Goal: Information Seeking & Learning: Learn about a topic

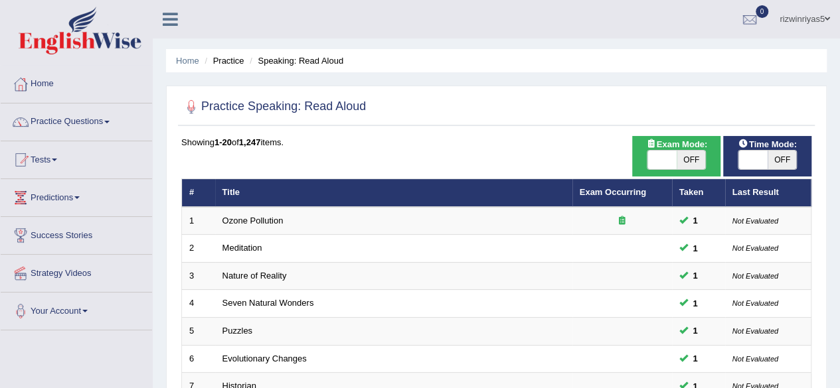
click at [693, 159] on span "OFF" at bounding box center [690, 160] width 29 height 19
checkbox input "true"
click at [757, 152] on span at bounding box center [752, 160] width 29 height 19
checkbox input "true"
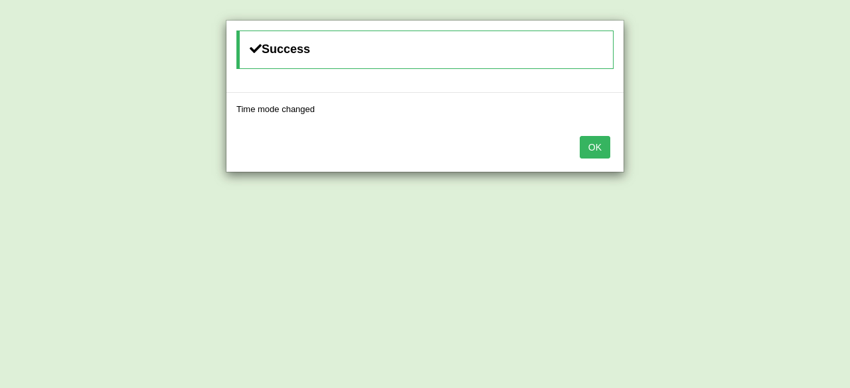
click at [595, 149] on button "OK" at bounding box center [595, 147] width 31 height 23
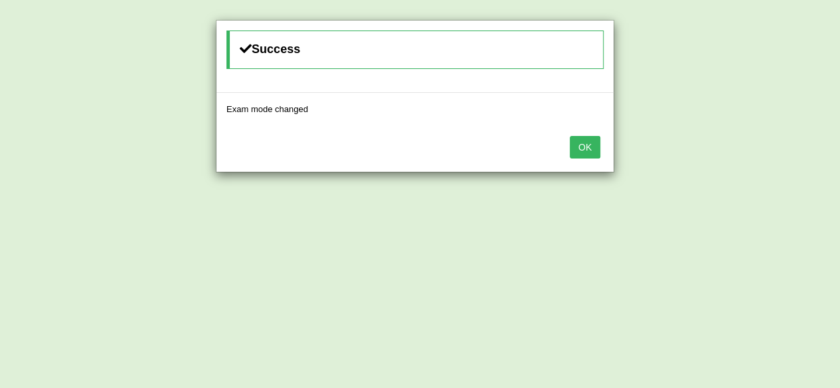
click at [595, 149] on button "OK" at bounding box center [585, 147] width 31 height 23
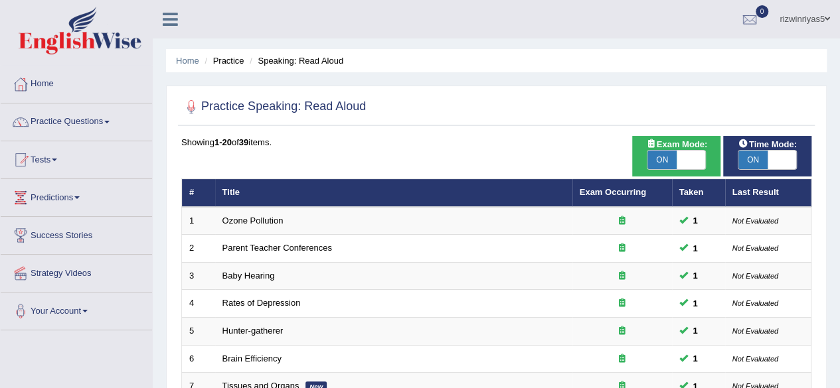
click at [92, 116] on link "Practice Questions" at bounding box center [76, 120] width 151 height 33
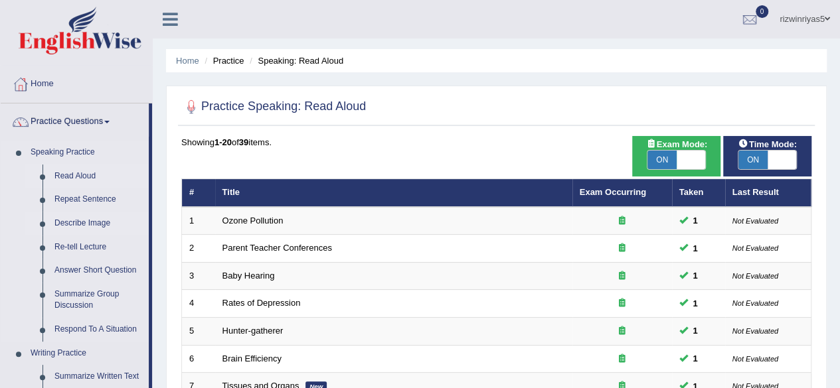
click at [82, 225] on link "Describe Image" at bounding box center [98, 224] width 100 height 24
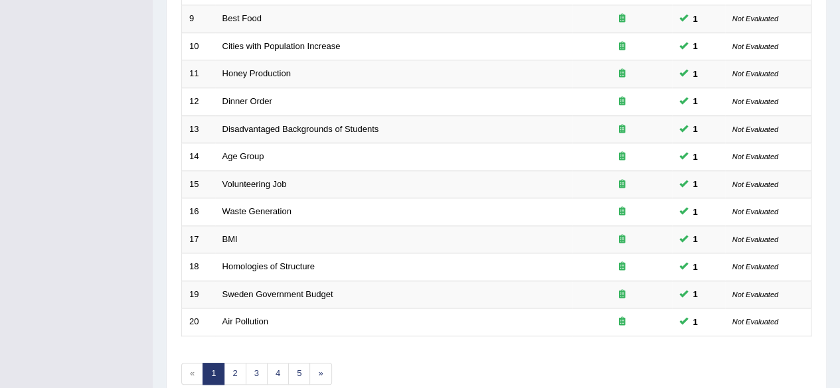
scroll to position [482, 0]
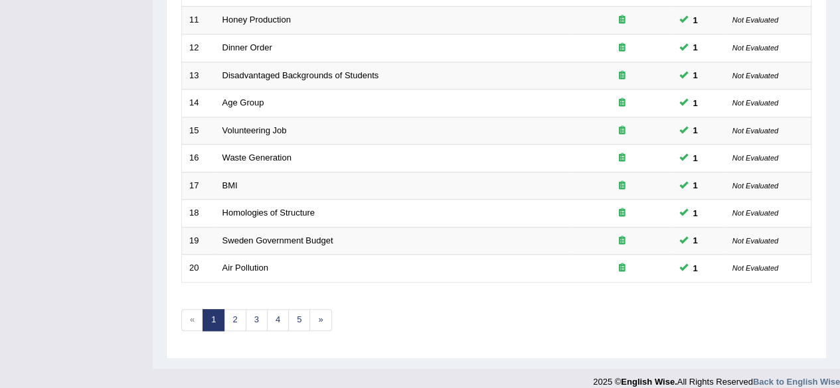
drag, startPoint x: 0, startPoint y: 0, endPoint x: 849, endPoint y: 323, distance: 908.2
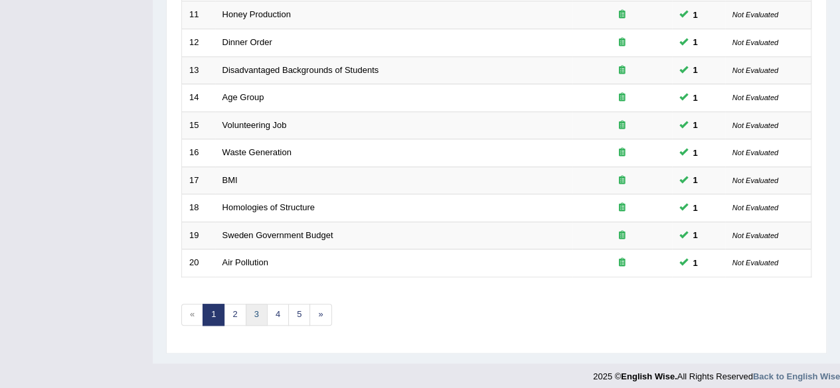
click at [255, 315] on link "3" at bounding box center [257, 315] width 22 height 22
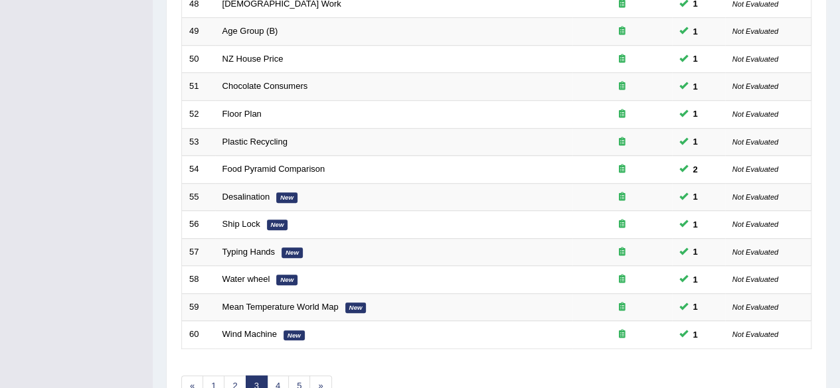
scroll to position [470, 0]
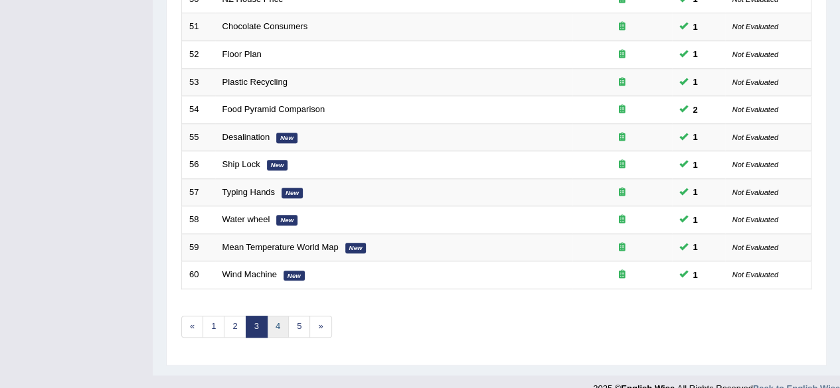
click at [283, 316] on link "4" at bounding box center [278, 327] width 22 height 22
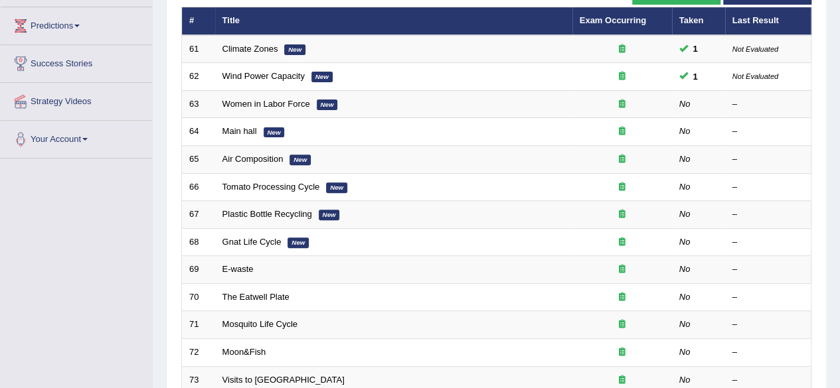
scroll to position [183, 0]
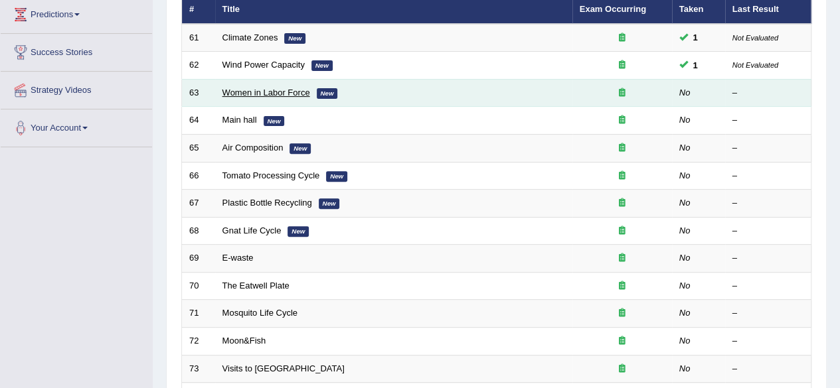
click at [266, 90] on link "Women in Labor Force" at bounding box center [266, 93] width 88 height 10
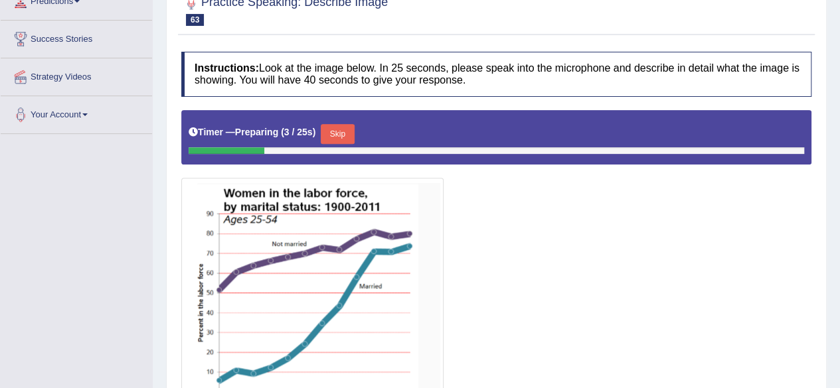
scroll to position [323, 0]
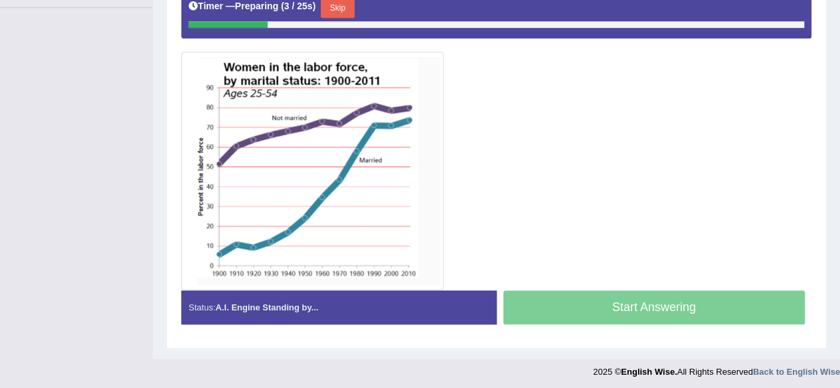
drag, startPoint x: 849, startPoint y: 40, endPoint x: 848, endPoint y: 215, distance: 174.6
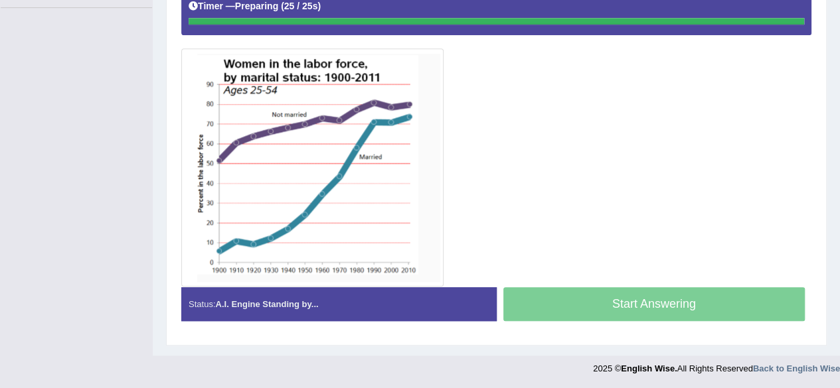
scroll to position [320, 0]
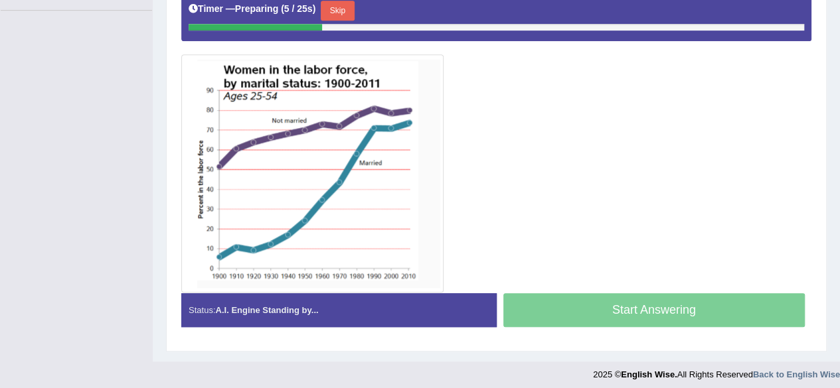
click at [343, 9] on button "Skip" at bounding box center [337, 11] width 33 height 20
click at [343, 14] on button "Skip" at bounding box center [337, 11] width 33 height 20
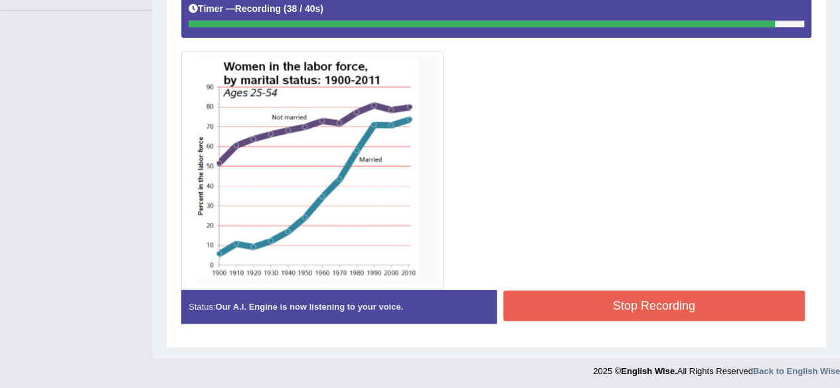
click at [682, 317] on button "Stop Recording" at bounding box center [654, 306] width 302 height 31
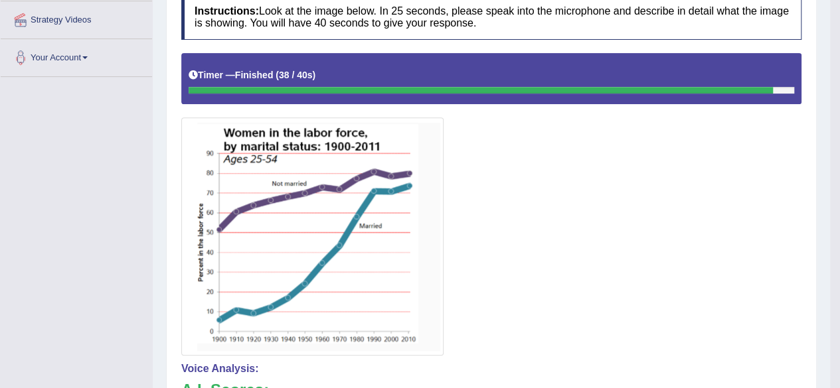
scroll to position [82, 0]
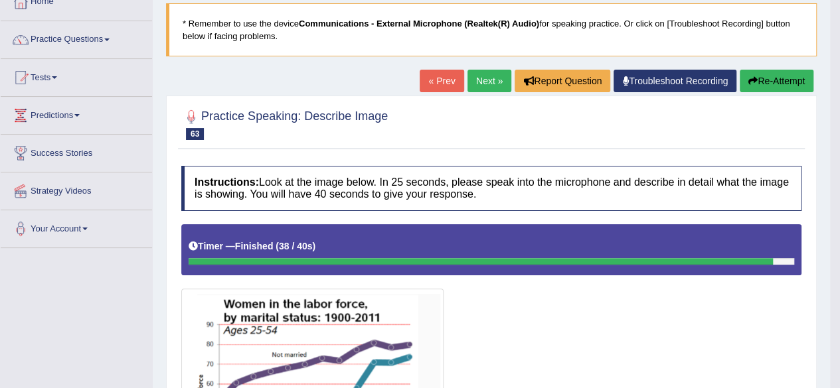
click at [496, 78] on link "Next »" at bounding box center [489, 81] width 44 height 23
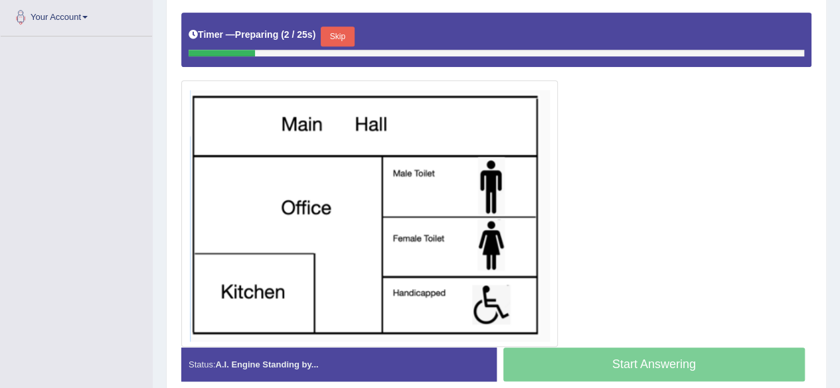
scroll to position [297, 0]
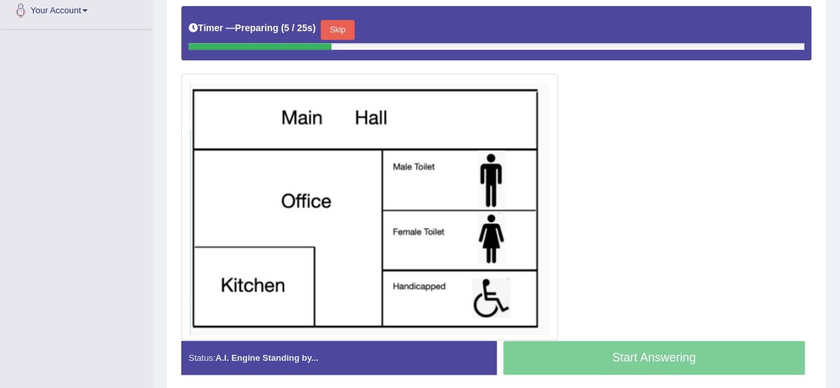
click at [353, 26] on button "Skip" at bounding box center [337, 30] width 33 height 20
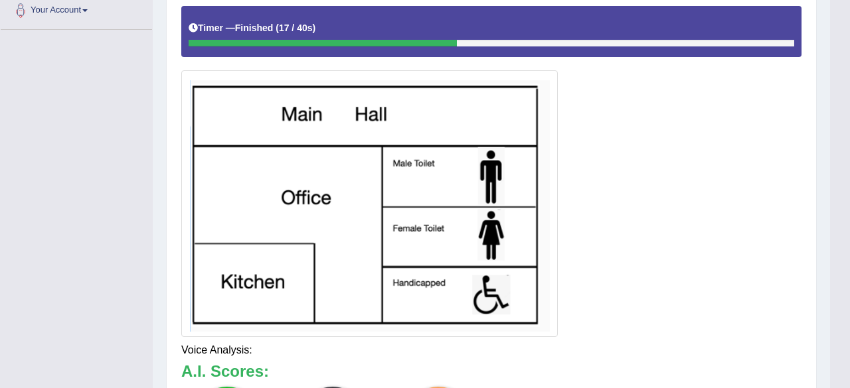
drag, startPoint x: 849, startPoint y: 180, endPoint x: 849, endPoint y: 297, distance: 116.8
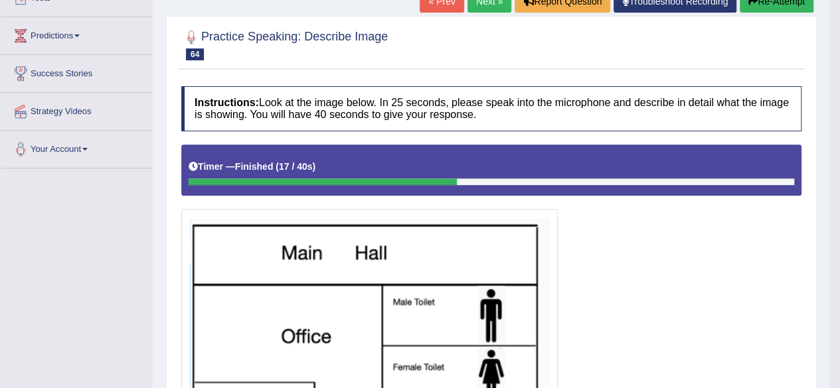
scroll to position [78, 0]
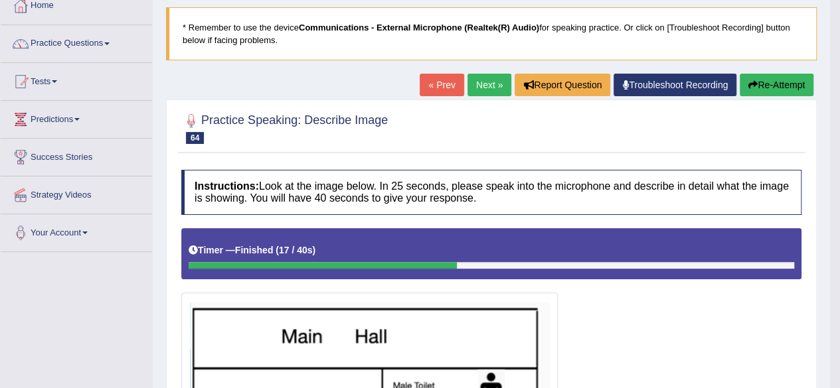
click at [481, 76] on link "Next »" at bounding box center [489, 85] width 44 height 23
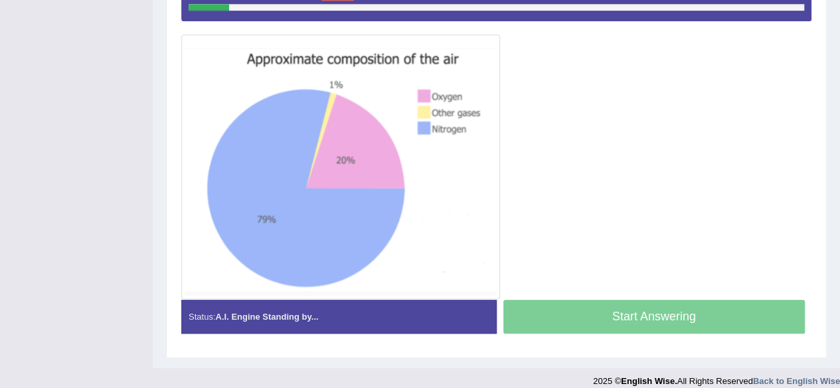
scroll to position [340, 0]
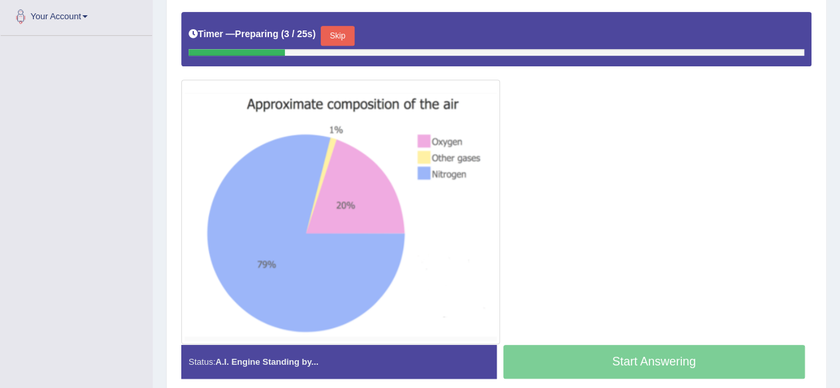
drag, startPoint x: 849, startPoint y: 271, endPoint x: 847, endPoint y: 249, distance: 22.0
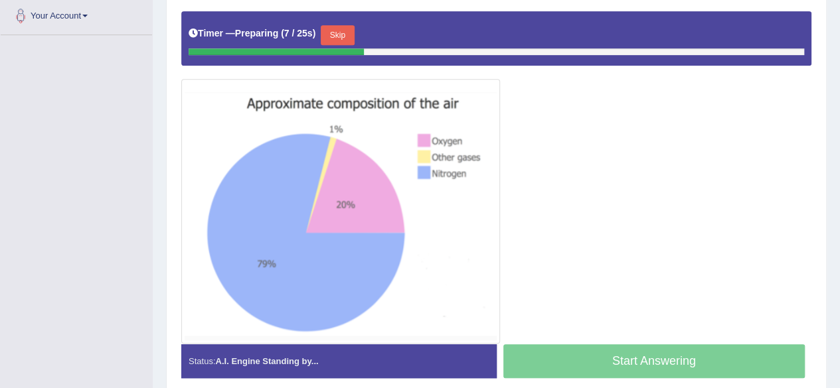
click at [332, 27] on button "Skip" at bounding box center [337, 35] width 33 height 20
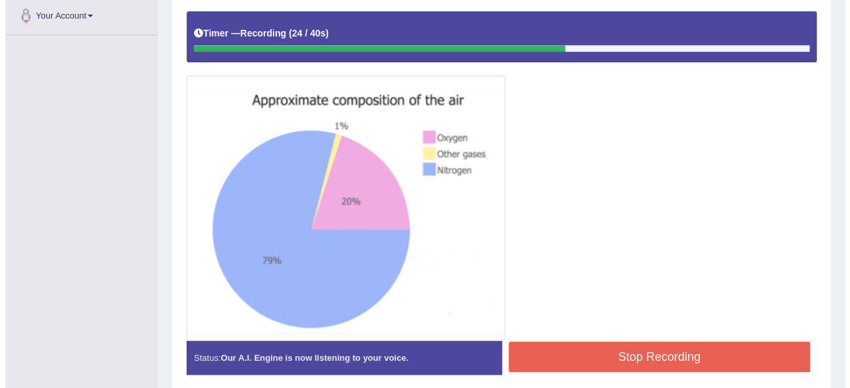
scroll to position [113, 0]
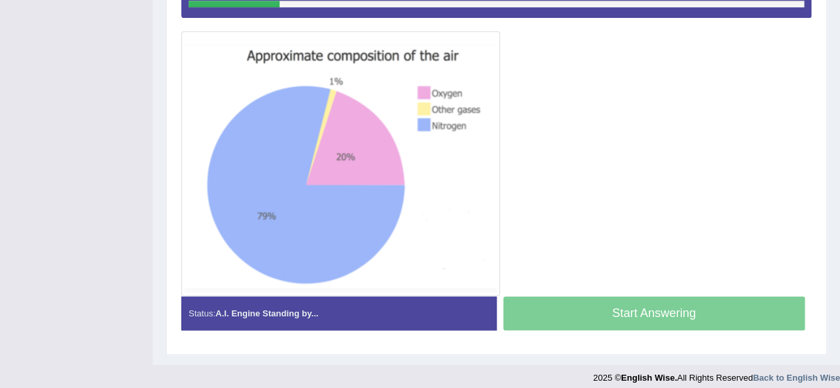
scroll to position [313, 0]
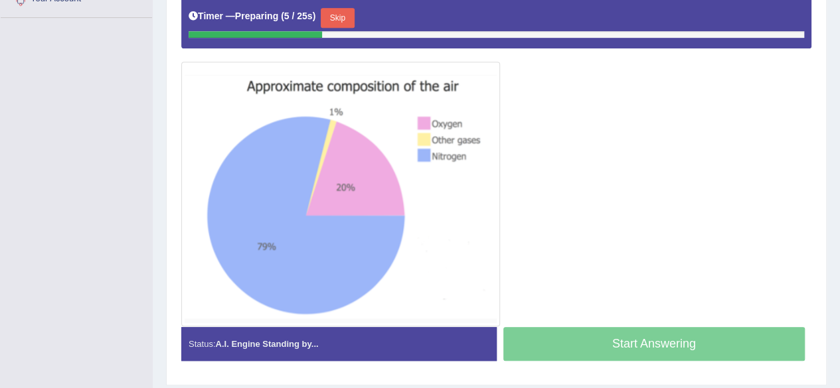
click at [337, 23] on button "Skip" at bounding box center [337, 18] width 33 height 20
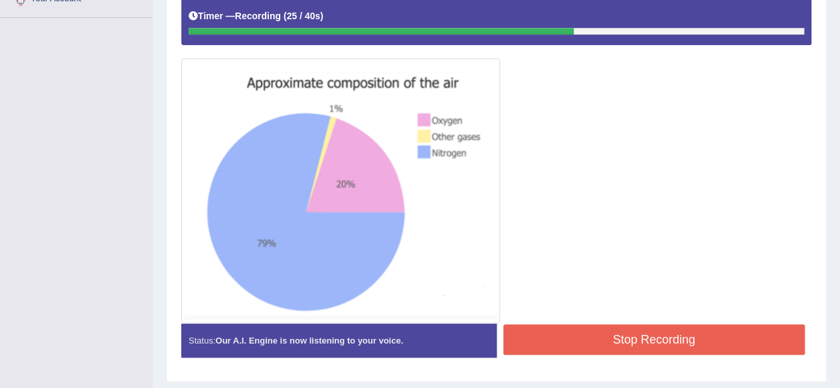
click at [647, 327] on button "Stop Recording" at bounding box center [654, 340] width 302 height 31
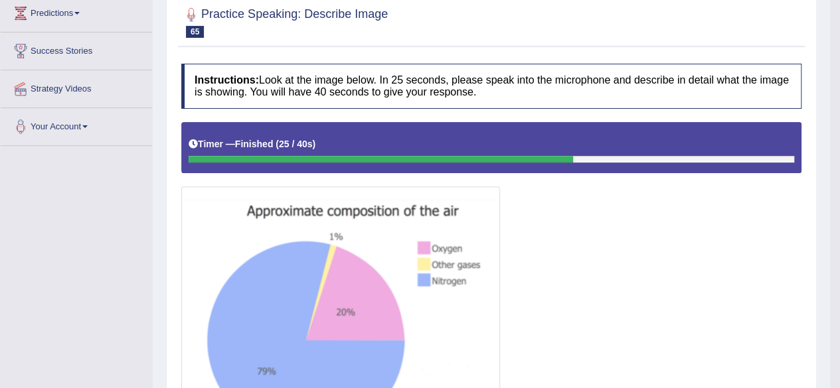
scroll to position [0, 0]
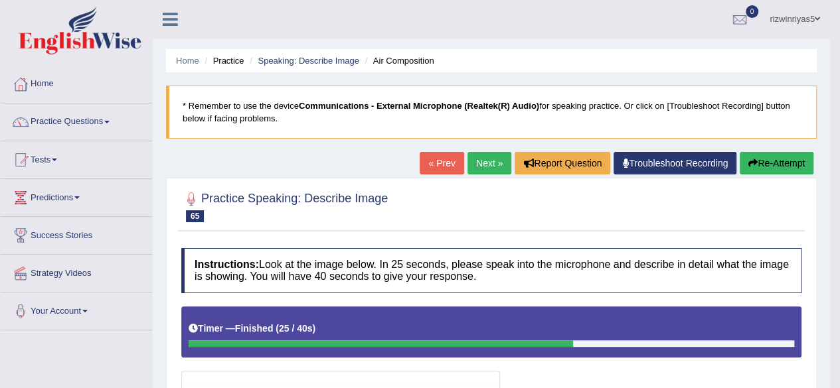
click at [486, 158] on link "Next »" at bounding box center [489, 163] width 44 height 23
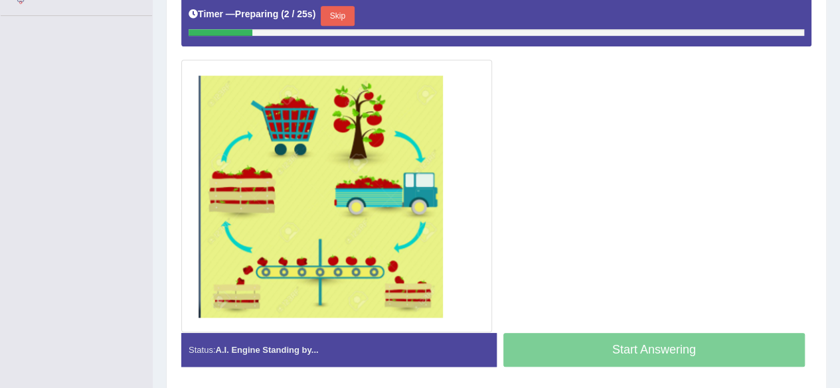
click at [352, 16] on button "Skip" at bounding box center [337, 16] width 33 height 20
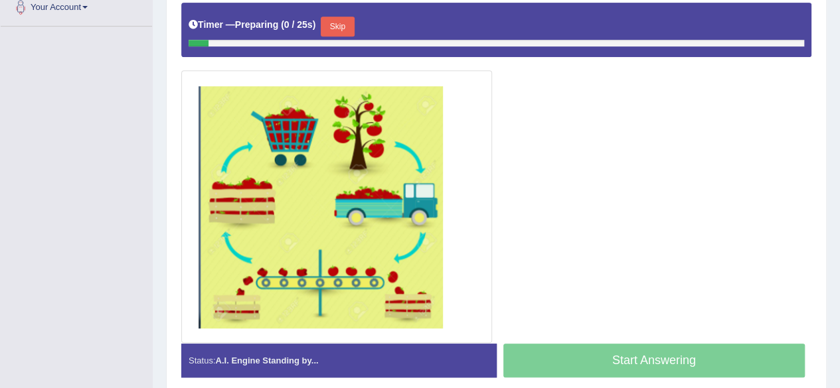
scroll to position [303, 0]
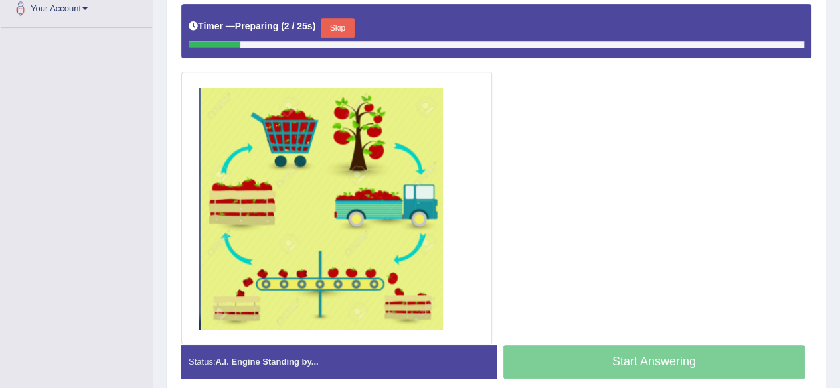
click at [339, 18] on button "Skip" at bounding box center [337, 28] width 33 height 20
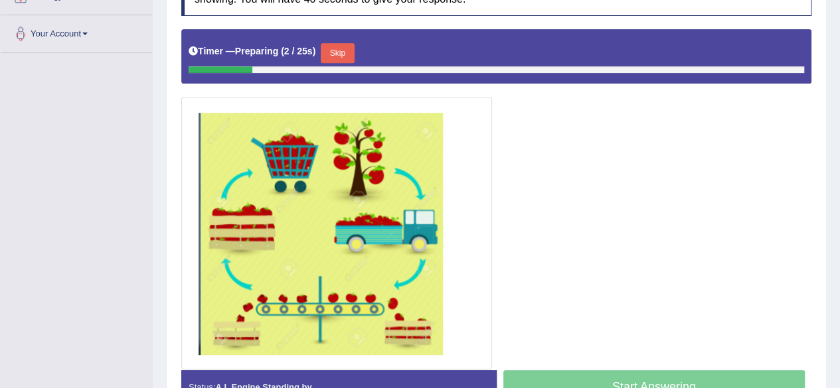
scroll to position [289, 0]
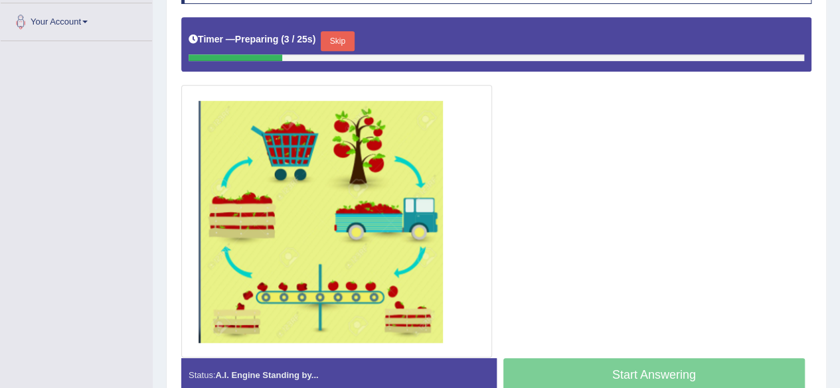
click at [325, 37] on button "Skip" at bounding box center [337, 41] width 33 height 20
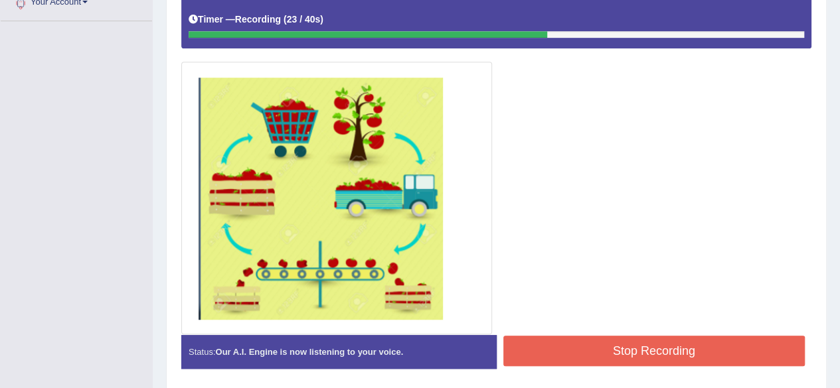
scroll to position [313, 0]
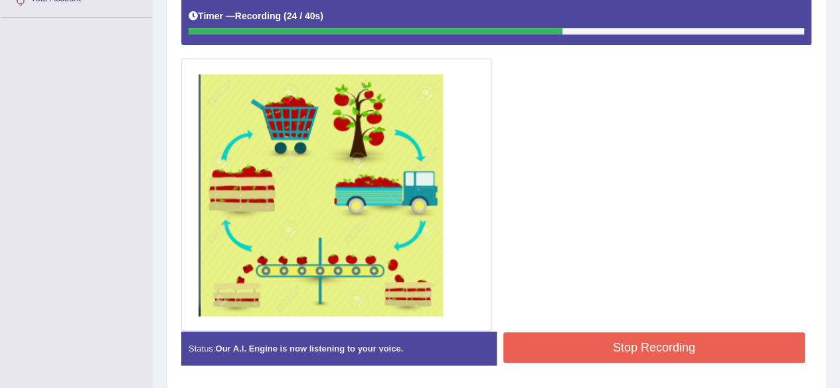
drag, startPoint x: 672, startPoint y: 362, endPoint x: 685, endPoint y: 341, distance: 25.3
click at [685, 341] on div "Stop Recording" at bounding box center [654, 350] width 315 height 34
click at [685, 341] on button "Stop Recording" at bounding box center [654, 348] width 302 height 31
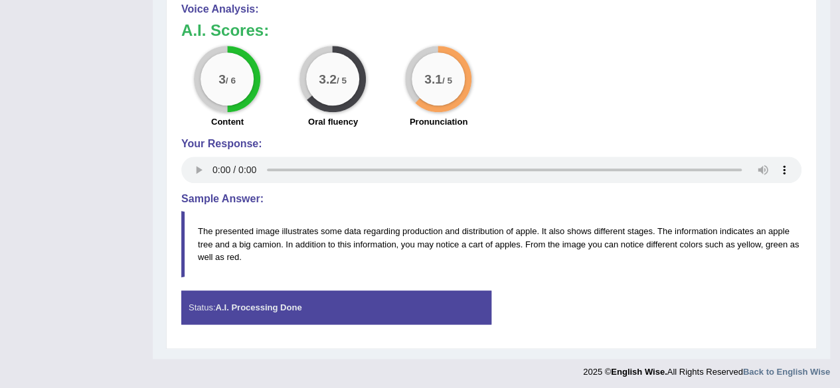
scroll to position [0, 0]
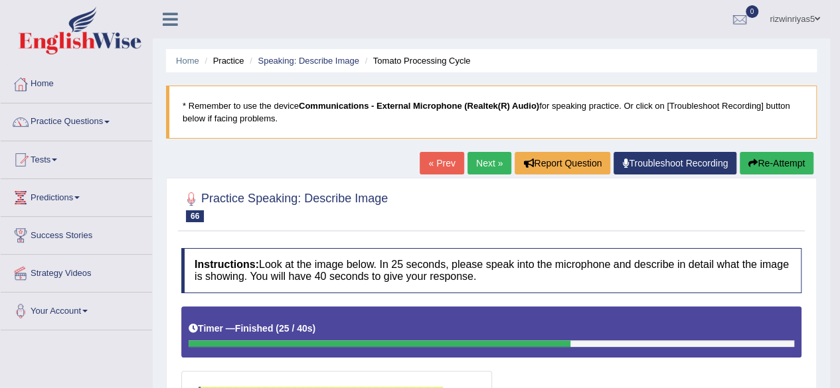
click at [494, 153] on link "Next »" at bounding box center [489, 163] width 44 height 23
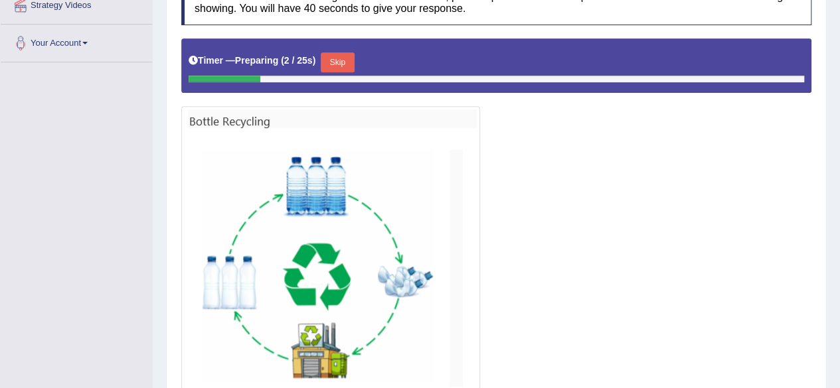
click at [339, 61] on button "Skip" at bounding box center [337, 62] width 33 height 20
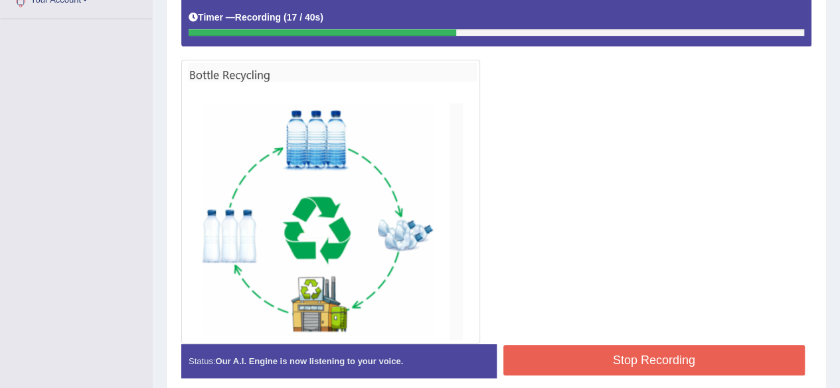
scroll to position [85, 0]
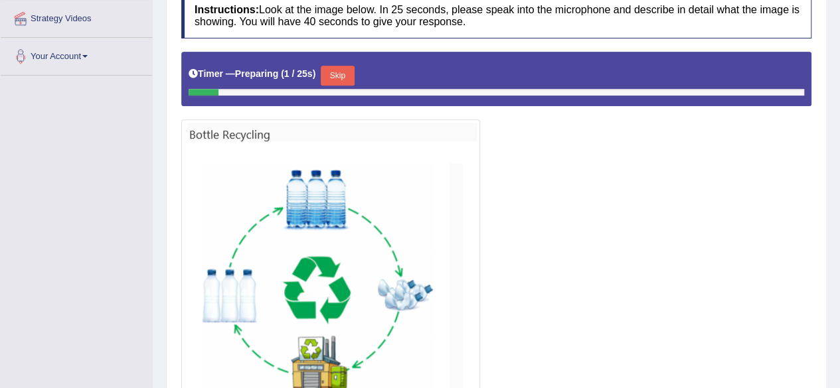
scroll to position [312, 0]
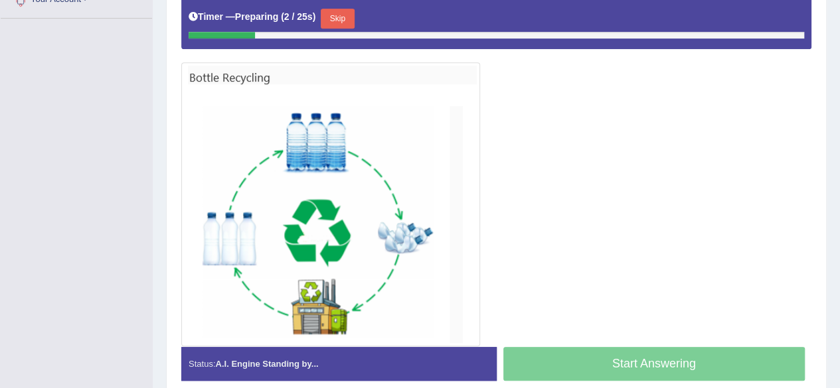
click at [337, 17] on button "Skip" at bounding box center [337, 19] width 33 height 20
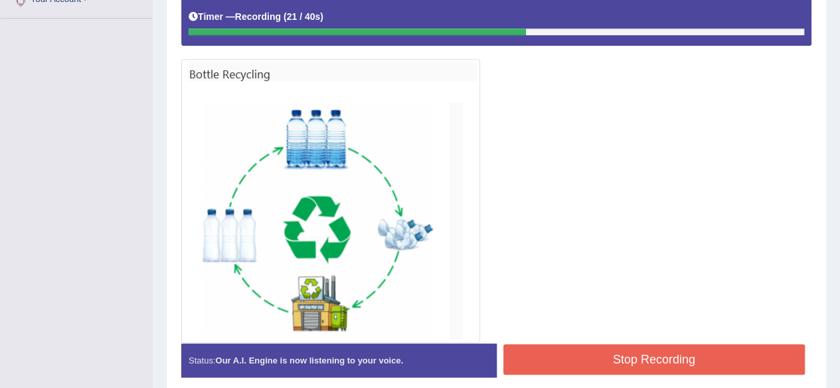
click at [668, 355] on button "Stop Recording" at bounding box center [654, 360] width 302 height 31
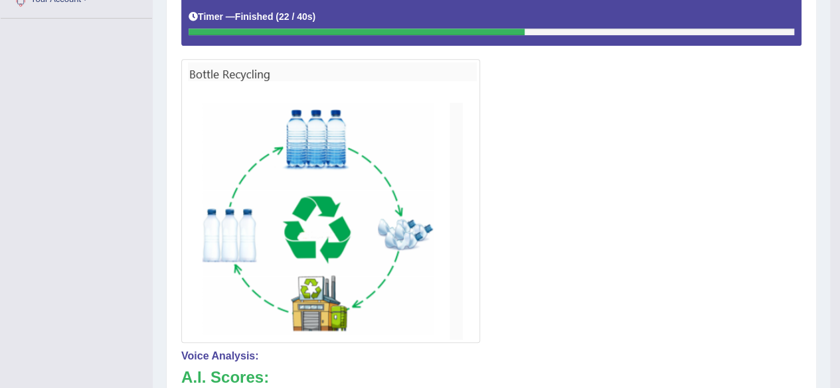
drag, startPoint x: 849, startPoint y: 156, endPoint x: 599, endPoint y: 164, distance: 250.4
click at [599, 164] on div at bounding box center [491, 169] width 620 height 349
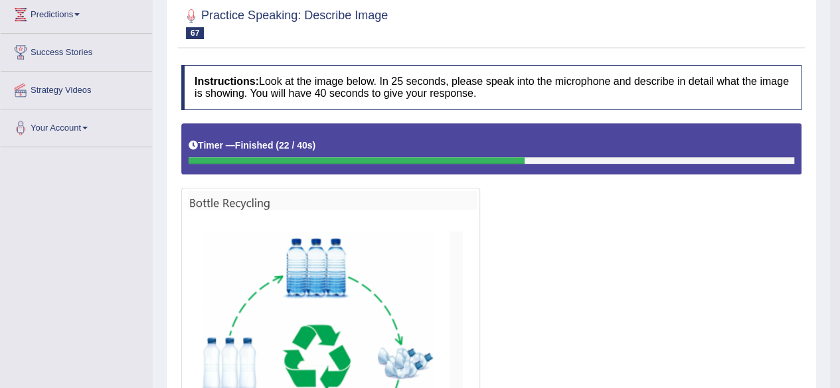
scroll to position [0, 0]
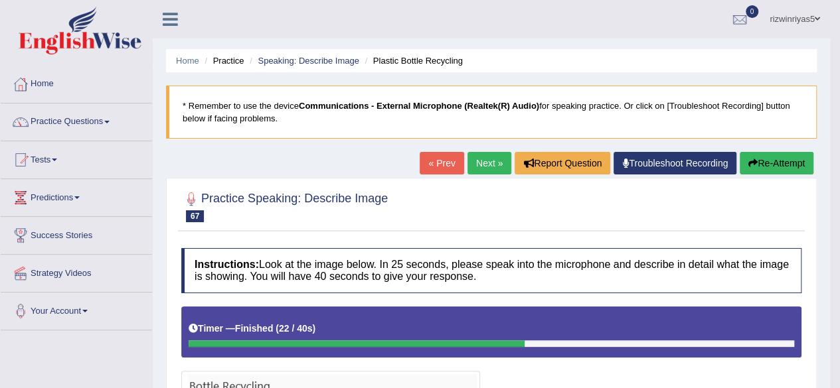
click at [493, 159] on link "Next »" at bounding box center [489, 163] width 44 height 23
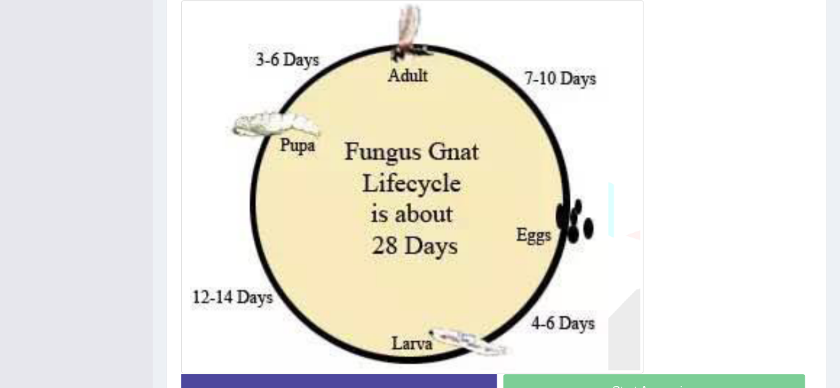
scroll to position [375, 0]
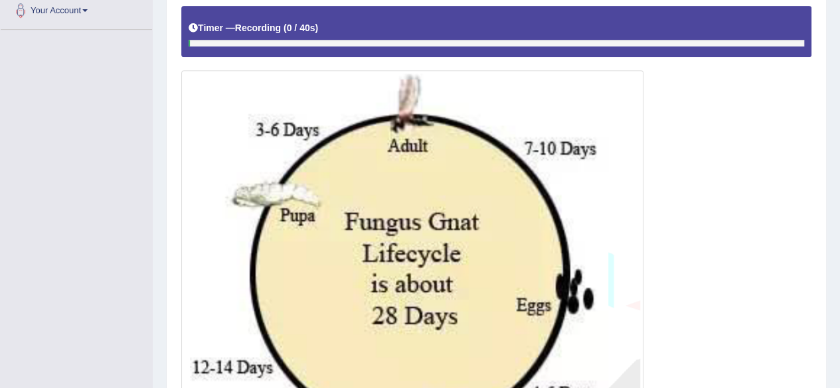
scroll to position [336, 0]
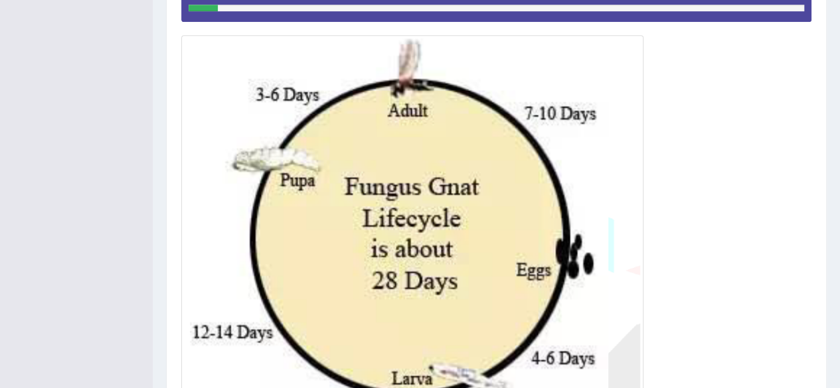
drag, startPoint x: 849, startPoint y: 238, endPoint x: 566, endPoint y: 147, distance: 297.9
click at [566, 147] on img at bounding box center [412, 222] width 455 height 367
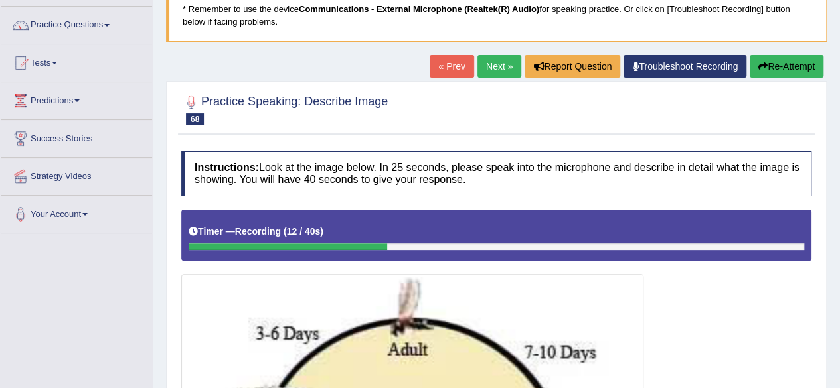
scroll to position [46, 0]
